Goal: Use online tool/utility: Utilize a website feature to perform a specific function

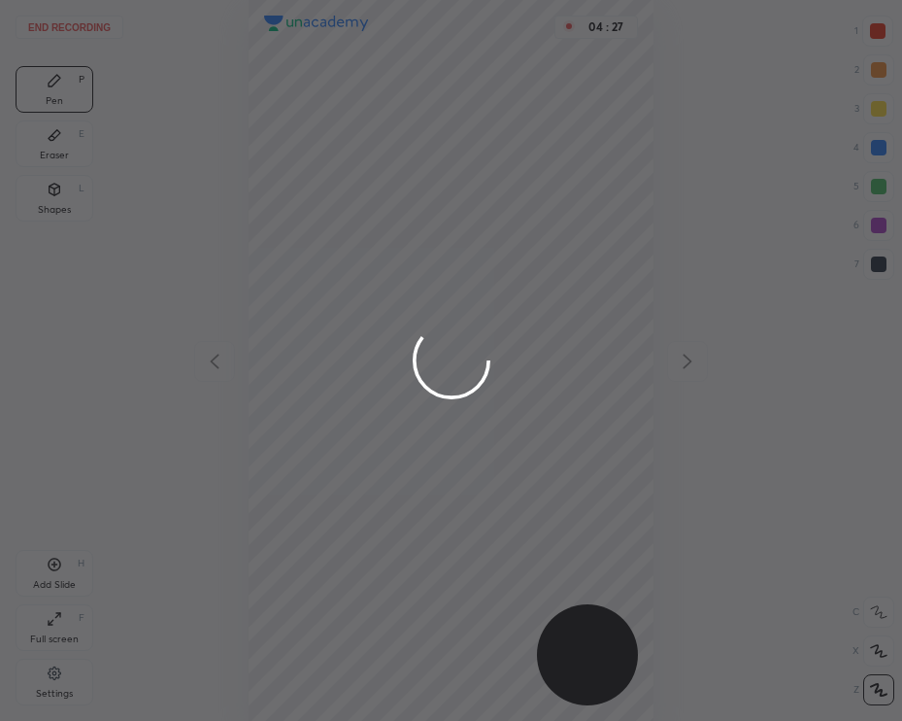
scroll to position [721, 591]
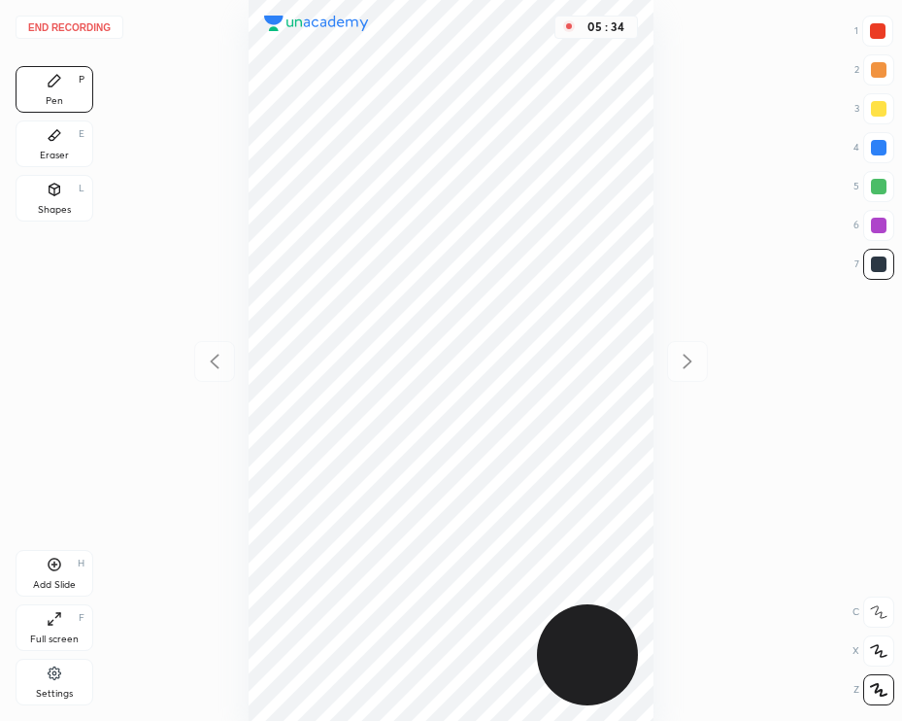
click at [56, 24] on button "End recording" at bounding box center [70, 27] width 108 height 23
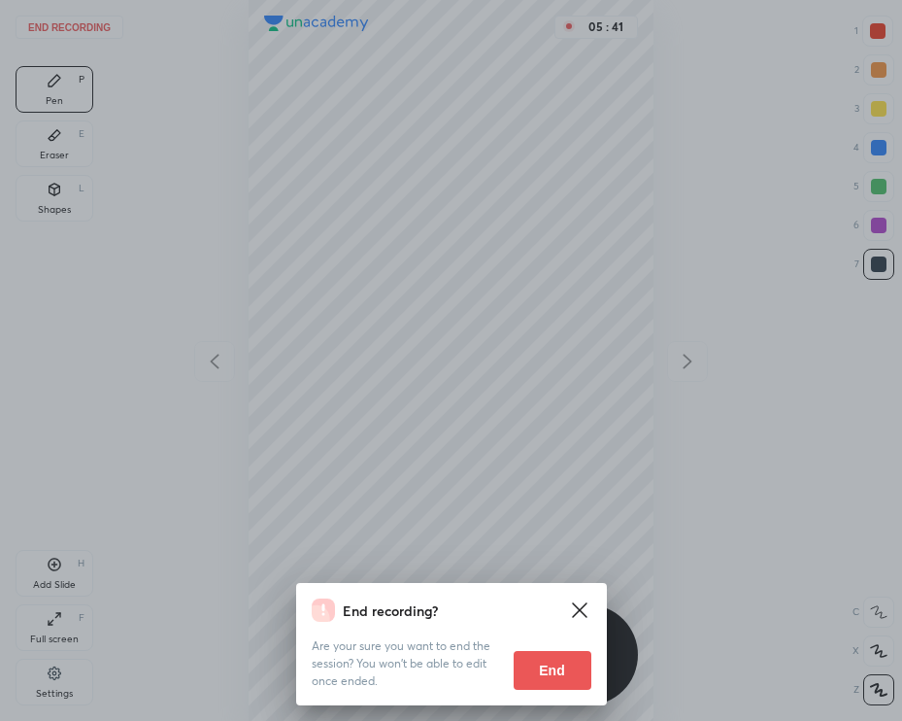
click at [561, 669] on button "End" at bounding box center [553, 670] width 78 height 39
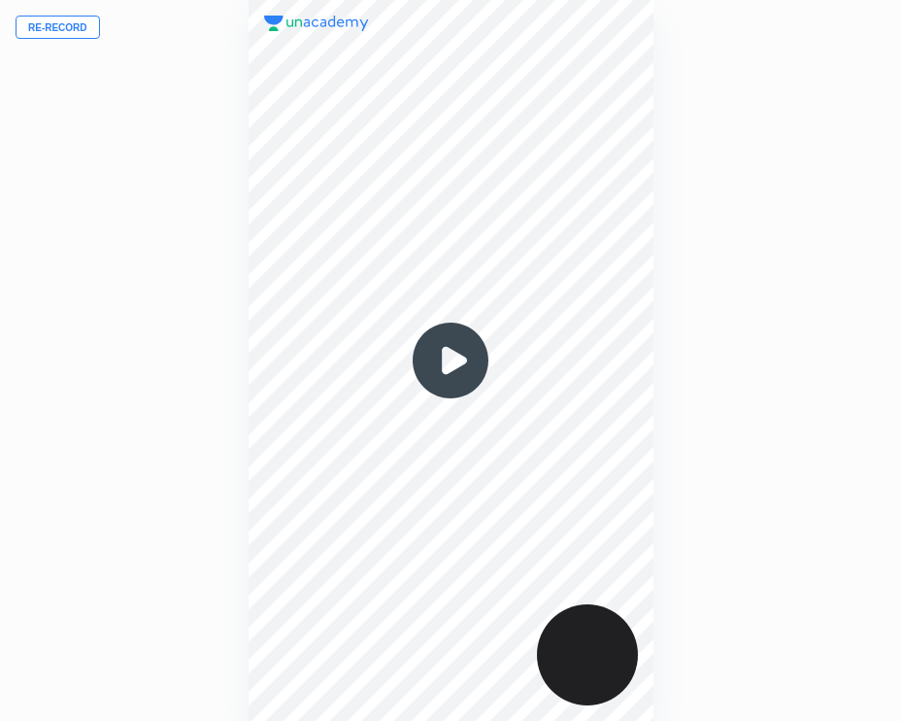
click at [298, 420] on div at bounding box center [452, 361] width 406 height 722
click at [73, 27] on button "Re-record" at bounding box center [58, 27] width 84 height 23
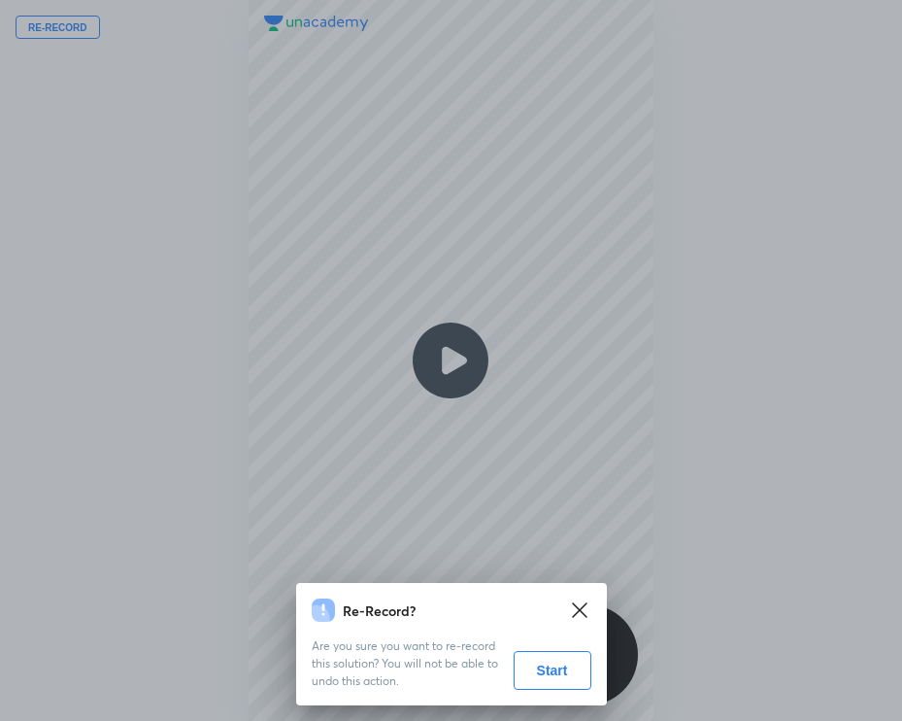
click at [579, 675] on button "Start" at bounding box center [553, 670] width 78 height 39
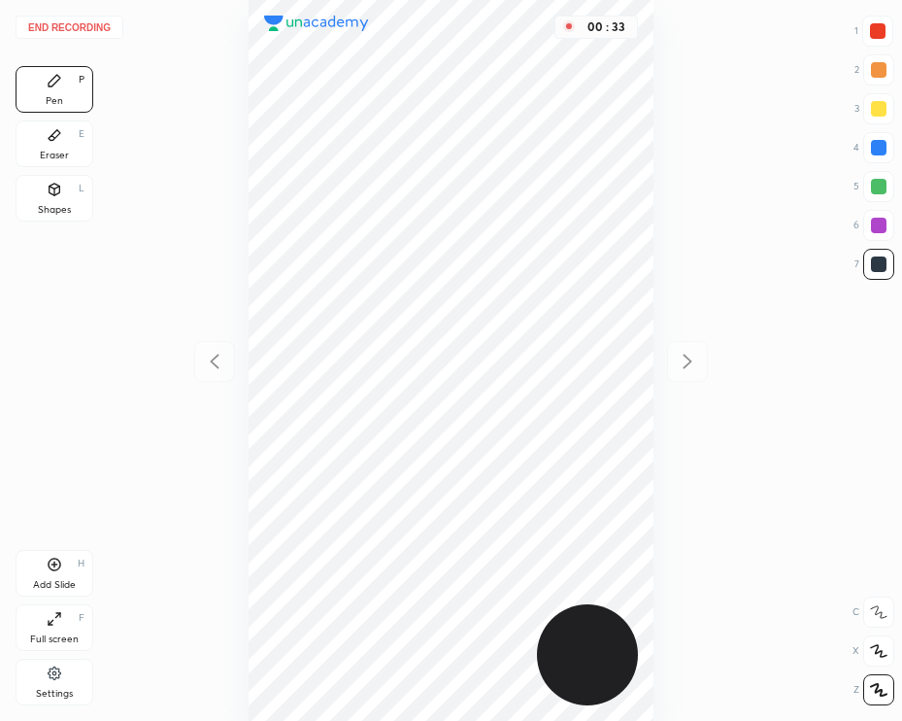
click at [879, 40] on div at bounding box center [877, 31] width 31 height 31
click at [58, 570] on icon at bounding box center [55, 564] width 16 height 16
click at [50, 201] on div "Shapes L" at bounding box center [55, 198] width 78 height 47
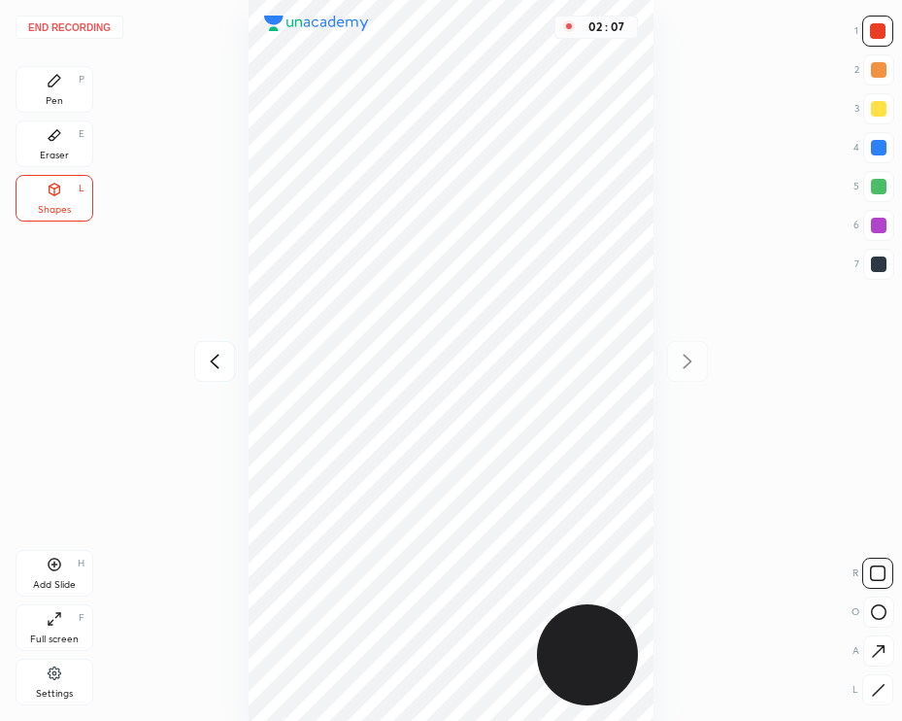
click at [881, 267] on div at bounding box center [879, 264] width 16 height 16
click at [88, 22] on button "End recording" at bounding box center [70, 27] width 108 height 23
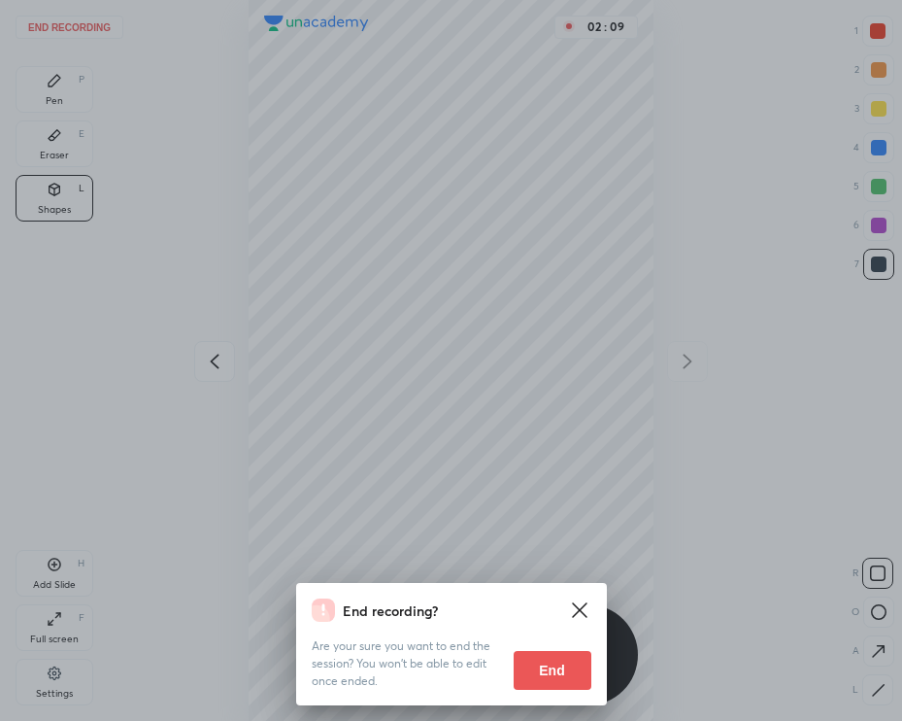
click at [557, 670] on button "End" at bounding box center [553, 670] width 78 height 39
